Goal: Check status: Check status

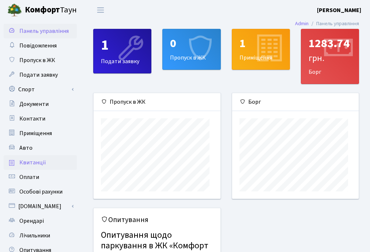
scroll to position [113, 127]
click at [38, 167] on span "Квитанції" at bounding box center [32, 163] width 27 height 8
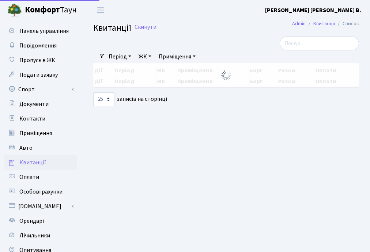
select select "25"
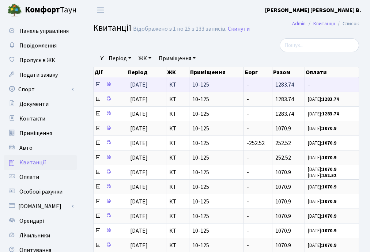
click at [98, 87] on icon at bounding box center [98, 85] width 6 height 6
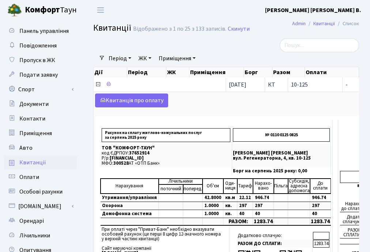
click at [100, 87] on icon at bounding box center [98, 85] width 6 height 6
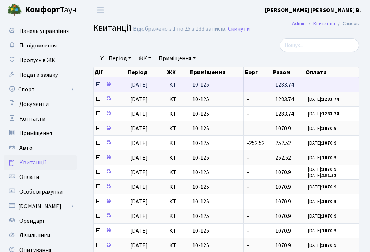
click at [99, 87] on icon at bounding box center [98, 85] width 6 height 6
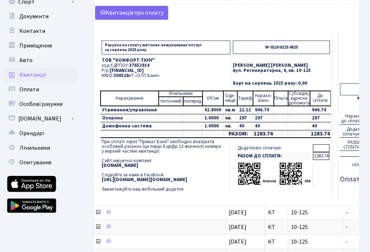
scroll to position [0, 88]
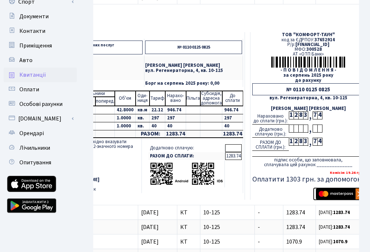
click at [348, 200] on img "submit" at bounding box center [339, 194] width 46 height 11
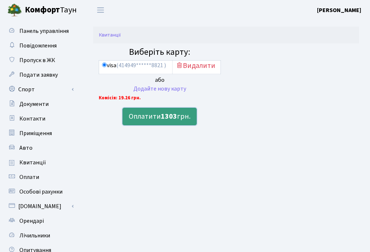
click at [161, 122] on b "1303" at bounding box center [169, 117] width 16 height 10
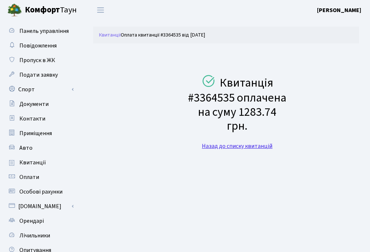
click at [230, 150] on link "Назад до списку квитанцій" at bounding box center [237, 146] width 71 height 8
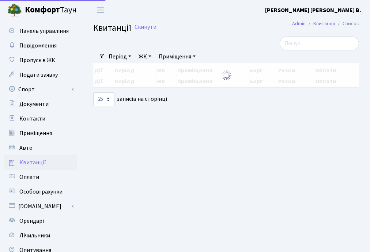
select select "25"
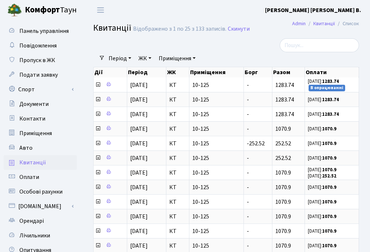
click at [329, 10] on b "[PERSON_NAME]" at bounding box center [313, 10] width 96 height 8
click at [297, 45] on link "Вийти" at bounding box center [324, 39] width 73 height 11
